Goal: Information Seeking & Learning: Understand process/instructions

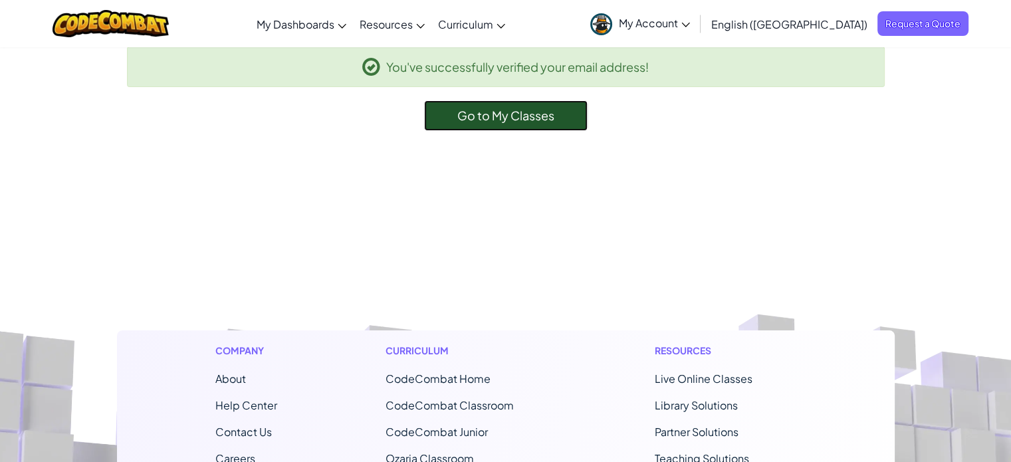
click at [486, 111] on span "Go to My Classes" at bounding box center [505, 115] width 97 height 15
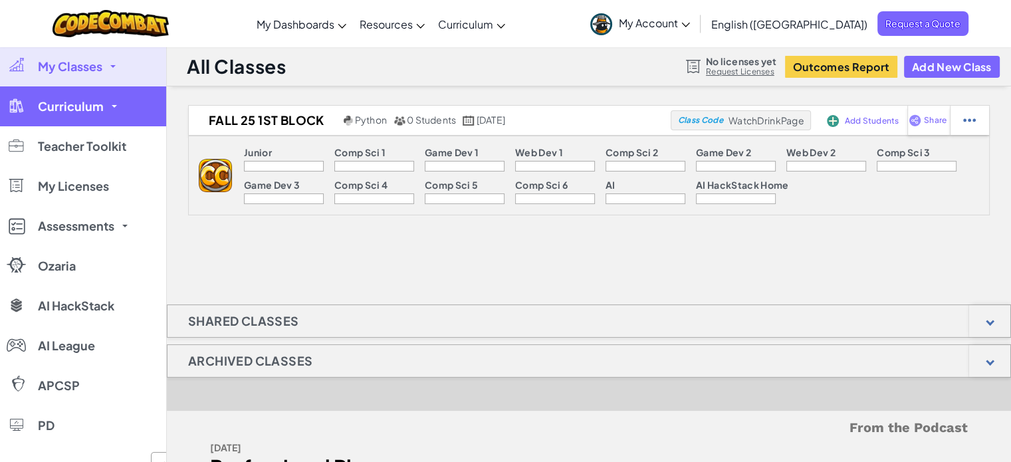
click at [64, 102] on span "Curriculum" at bounding box center [71, 106] width 66 height 12
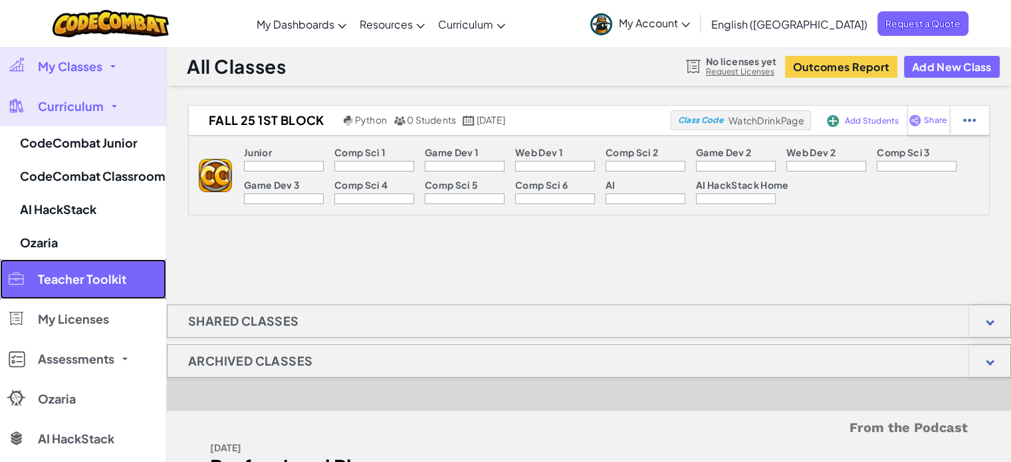
click at [85, 287] on link "Teacher Toolkit" at bounding box center [83, 279] width 166 height 40
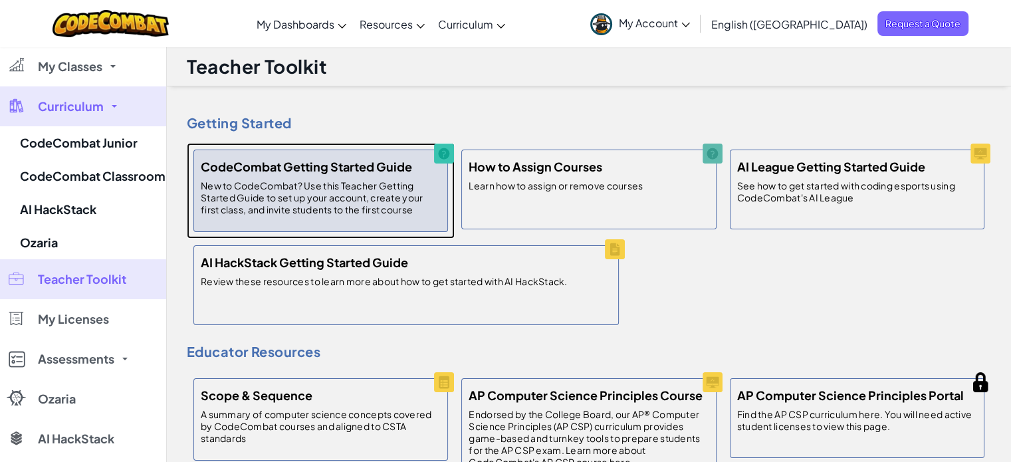
click at [392, 211] on p "New to CodeCombat? Use this Teacher Getting Started Guide to set up your accoun…" at bounding box center [321, 198] width 240 height 36
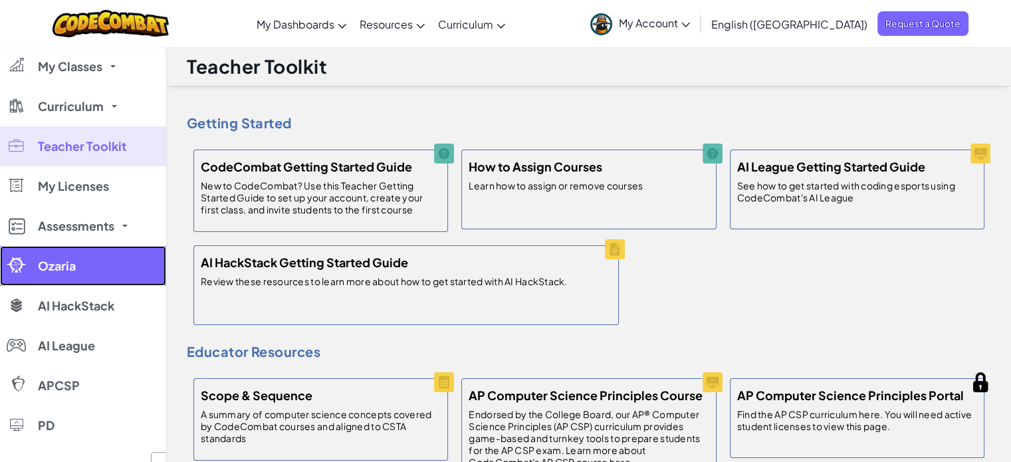
click at [69, 261] on span "Ozaria" at bounding box center [57, 266] width 38 height 12
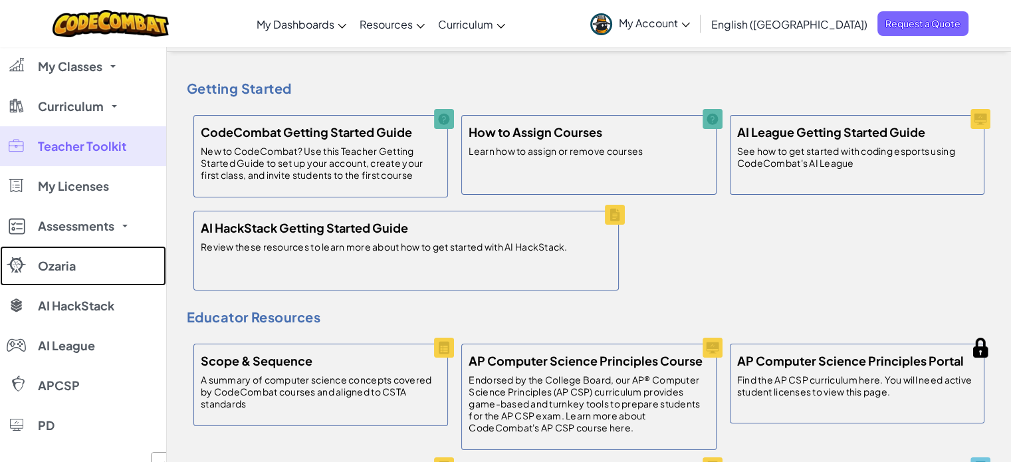
scroll to position [66, 0]
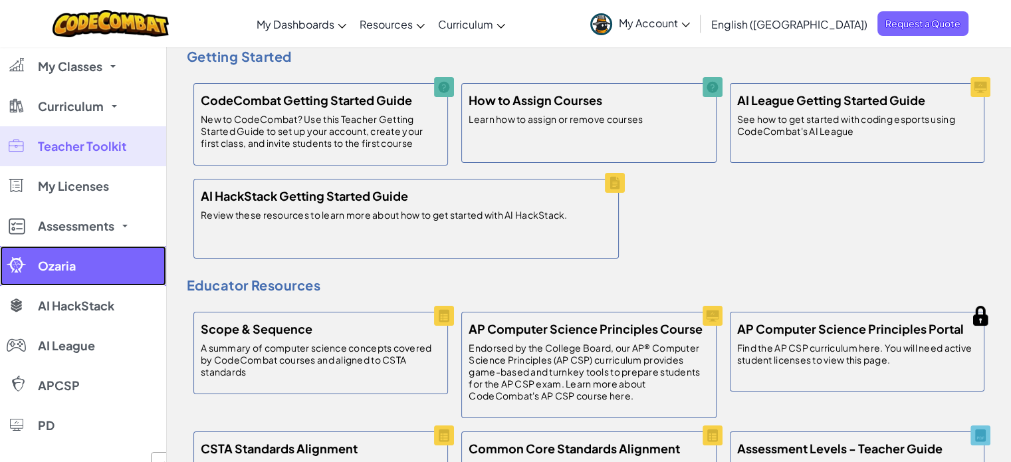
click at [57, 265] on span "Ozaria" at bounding box center [57, 266] width 38 height 12
